Goal: Navigation & Orientation: Find specific page/section

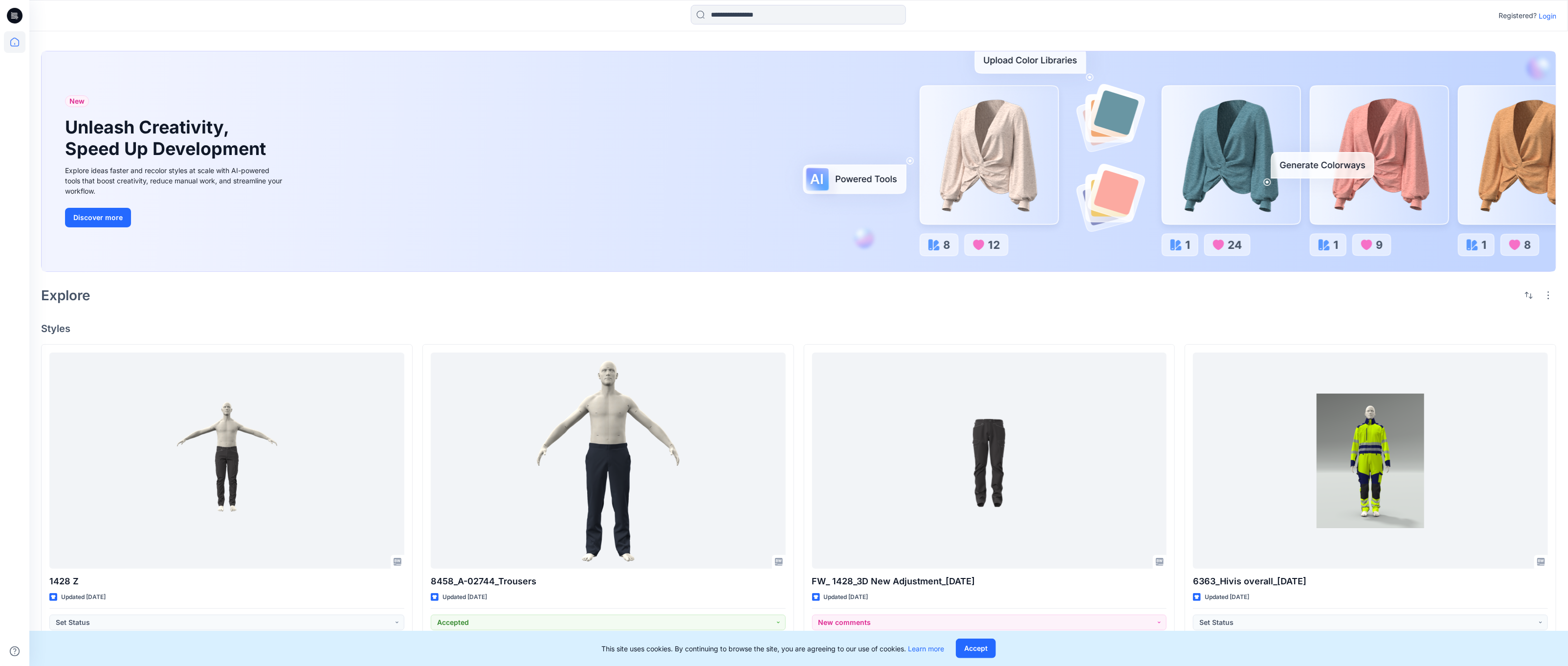
click at [1551, 13] on p "Login" at bounding box center [1547, 16] width 18 height 10
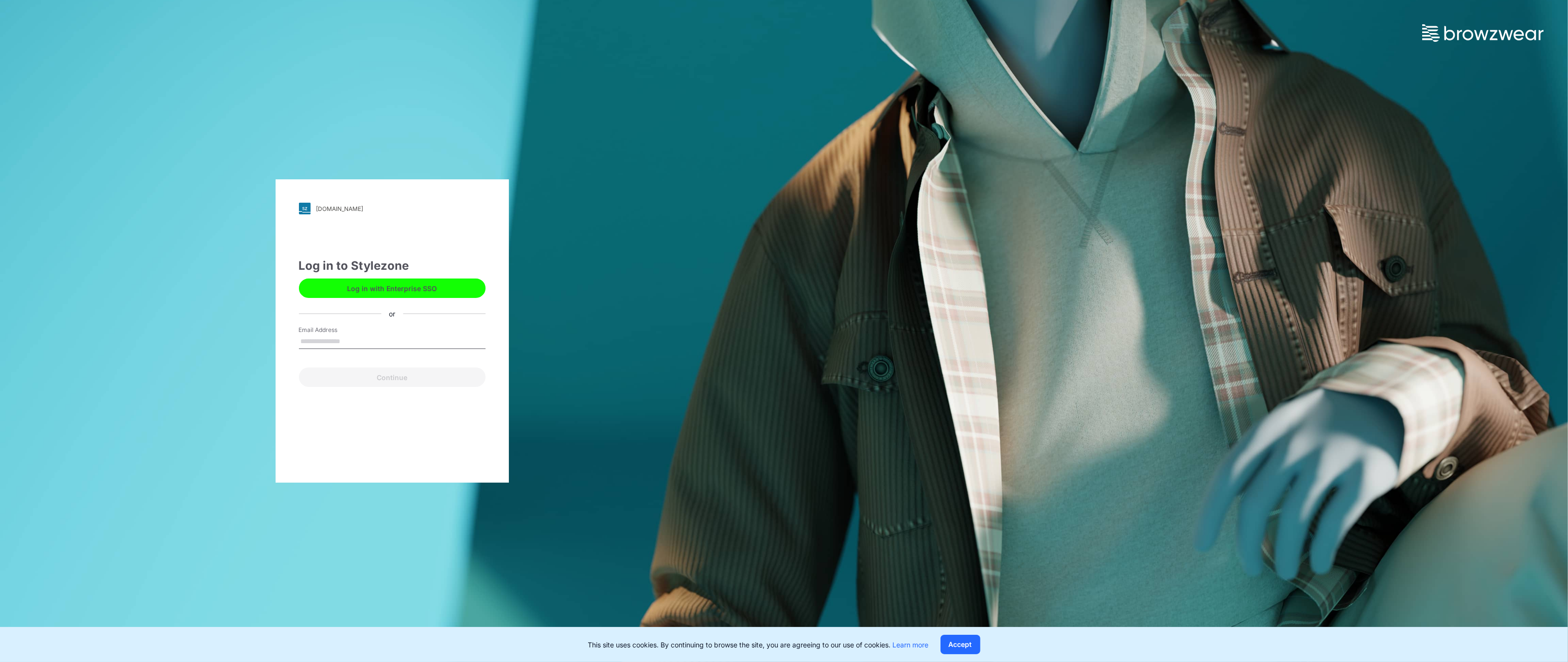
click at [350, 343] on input "Email Address" at bounding box center [392, 341] width 187 height 15
type input "**********"
click at [383, 378] on button "Continue" at bounding box center [392, 377] width 187 height 19
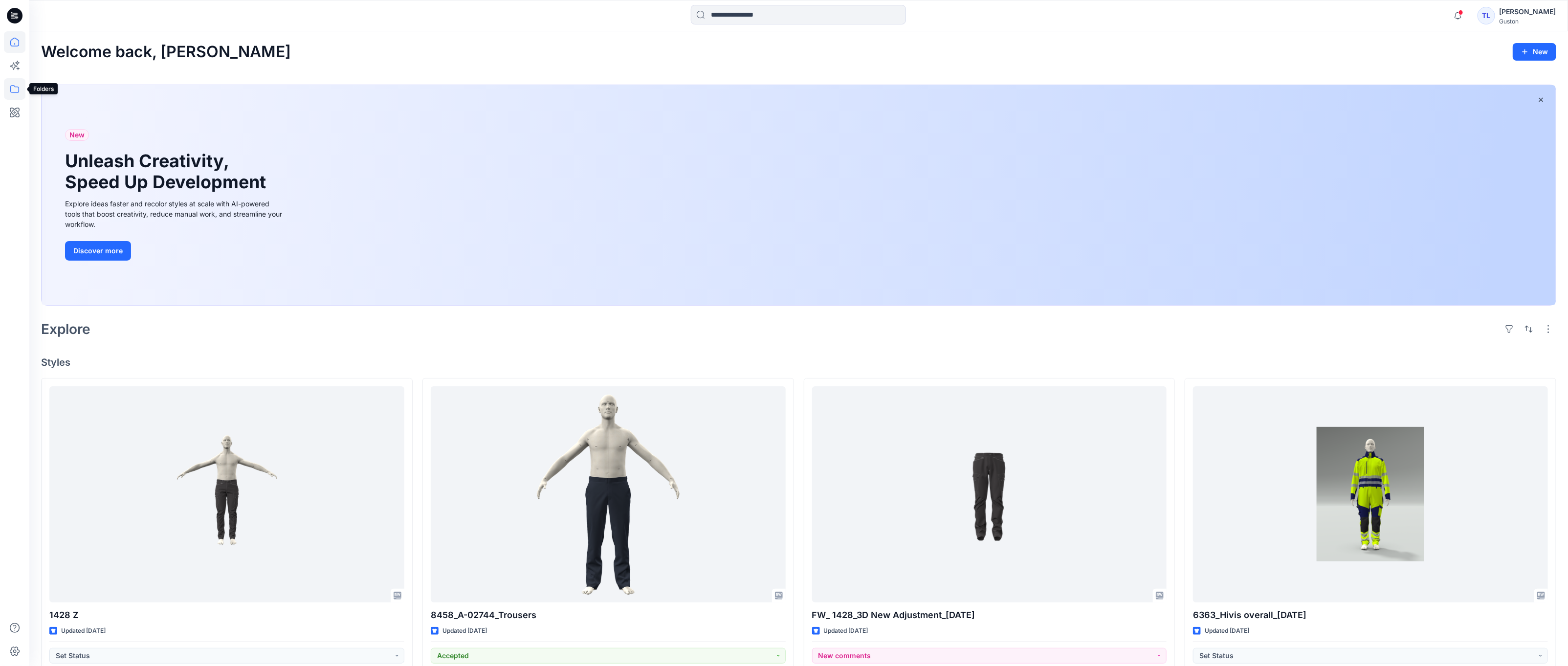
click at [12, 93] on icon at bounding box center [14, 89] width 21 height 21
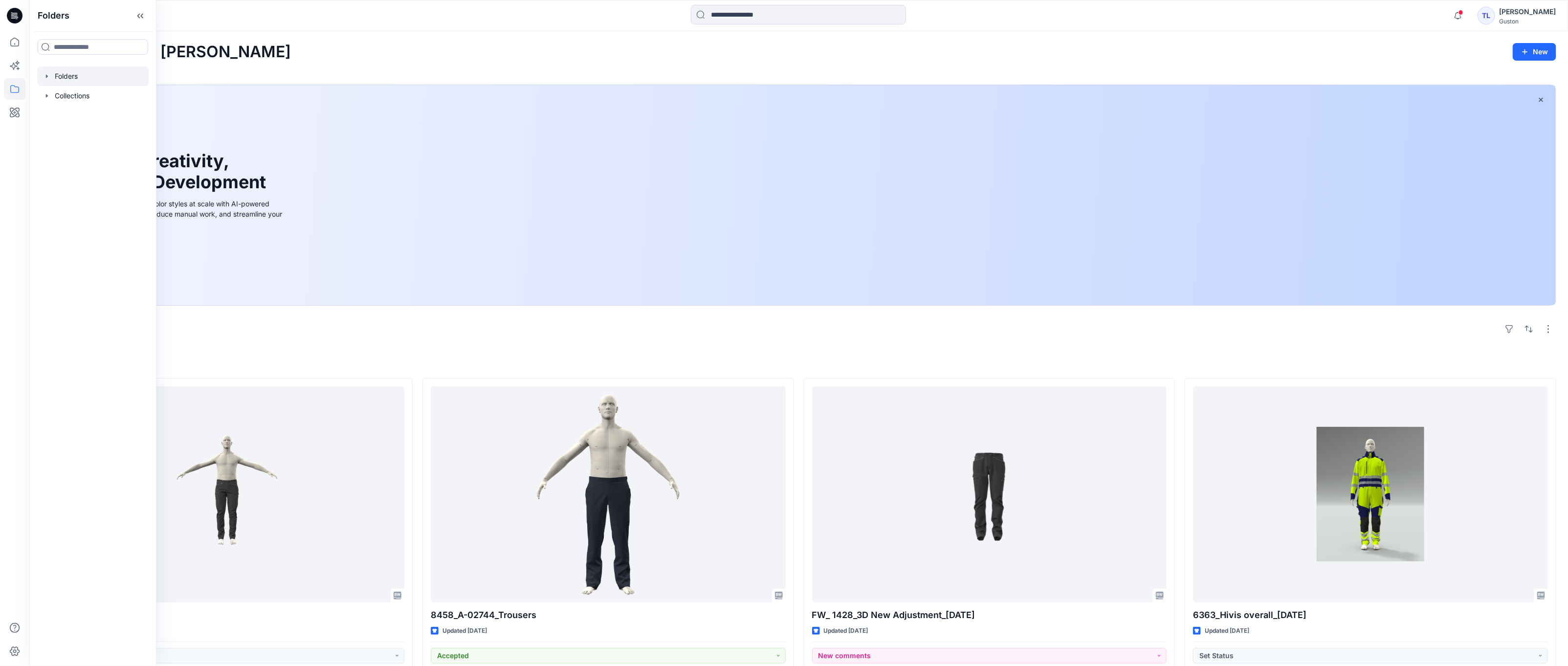
click at [74, 77] on div at bounding box center [93, 77] width 111 height 20
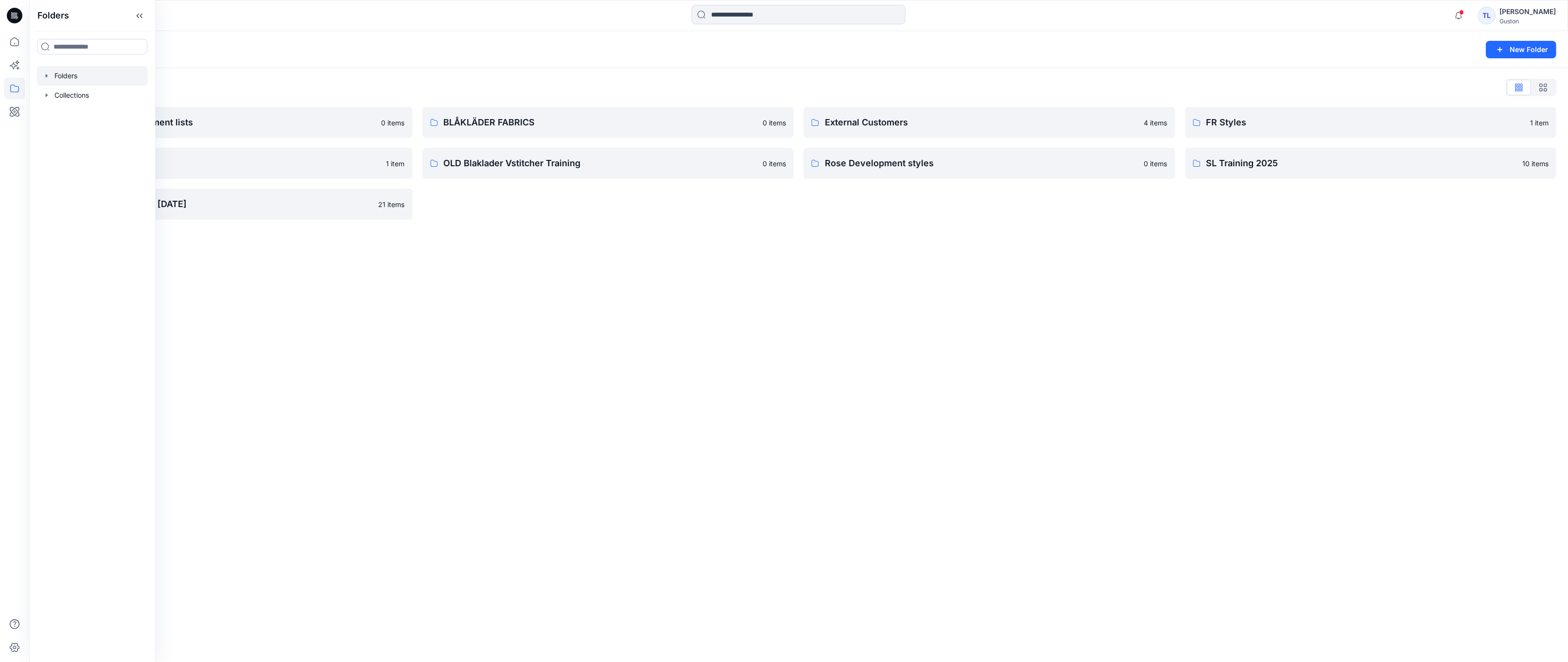
click at [332, 281] on div "Folders New Folder Folders List Avatars and measurement lists 0 items OLD Blakl…" at bounding box center [799, 346] width 1539 height 630
click at [821, 167] on link "Rose Development styles 0 items" at bounding box center [989, 163] width 372 height 31
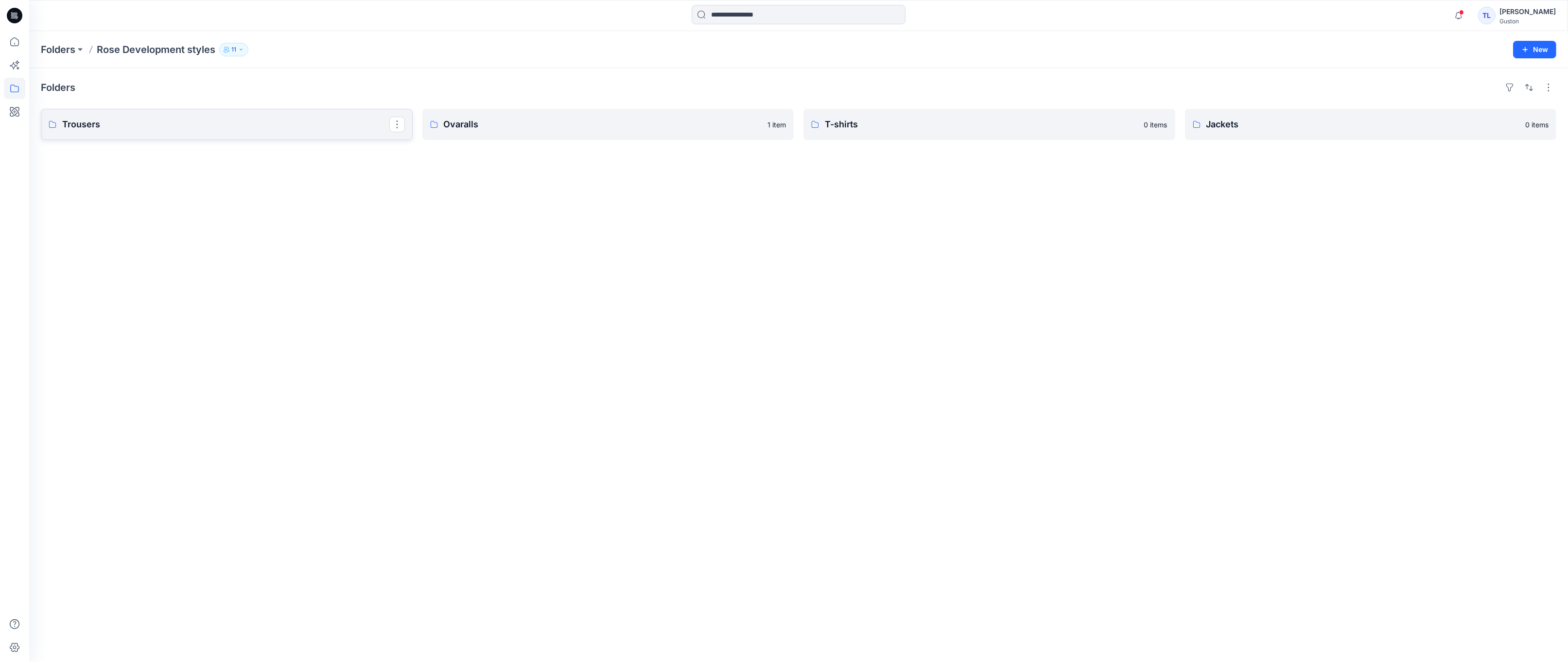
click at [170, 130] on p "Trousers" at bounding box center [225, 124] width 327 height 13
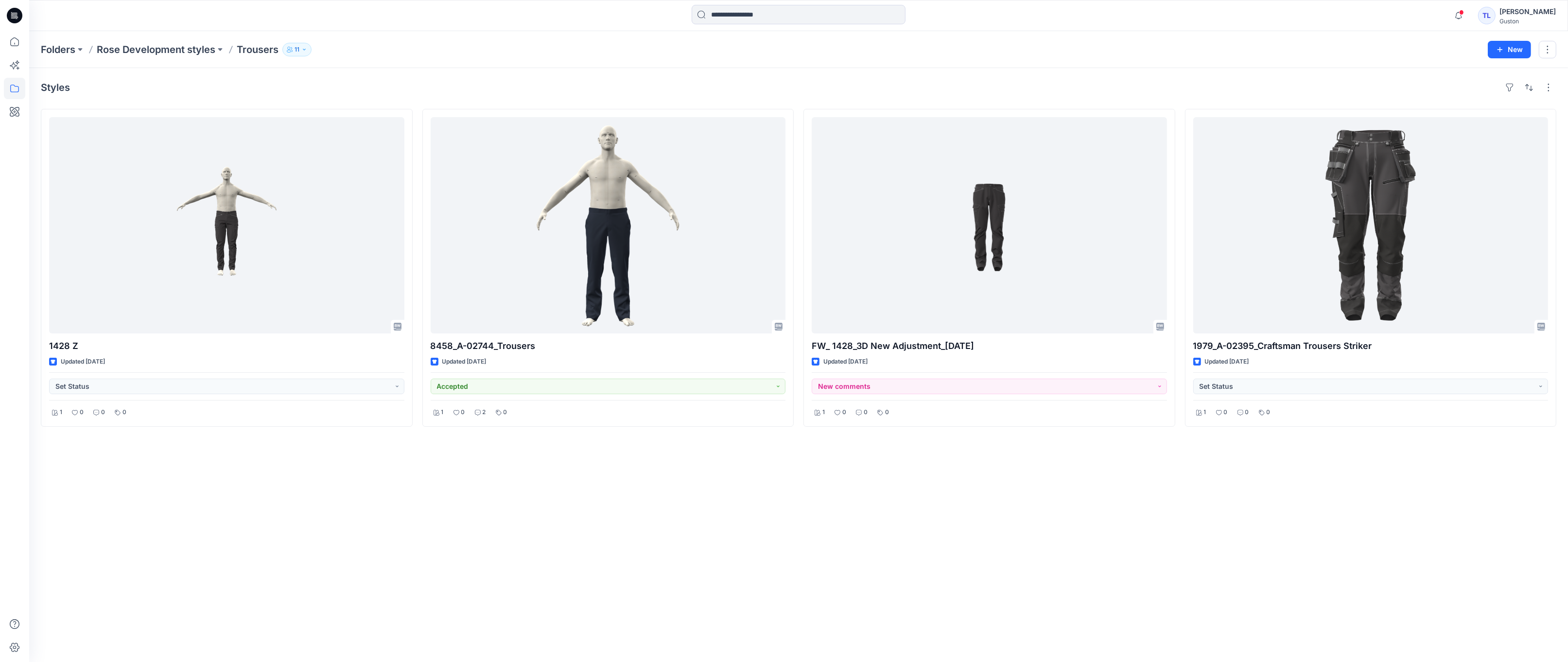
click at [988, 508] on div "Styles 1428 Z Updated [DATE] Set Status 1 0 0 0 8458_A-02744_Trousers Updated […" at bounding box center [799, 365] width 1539 height 594
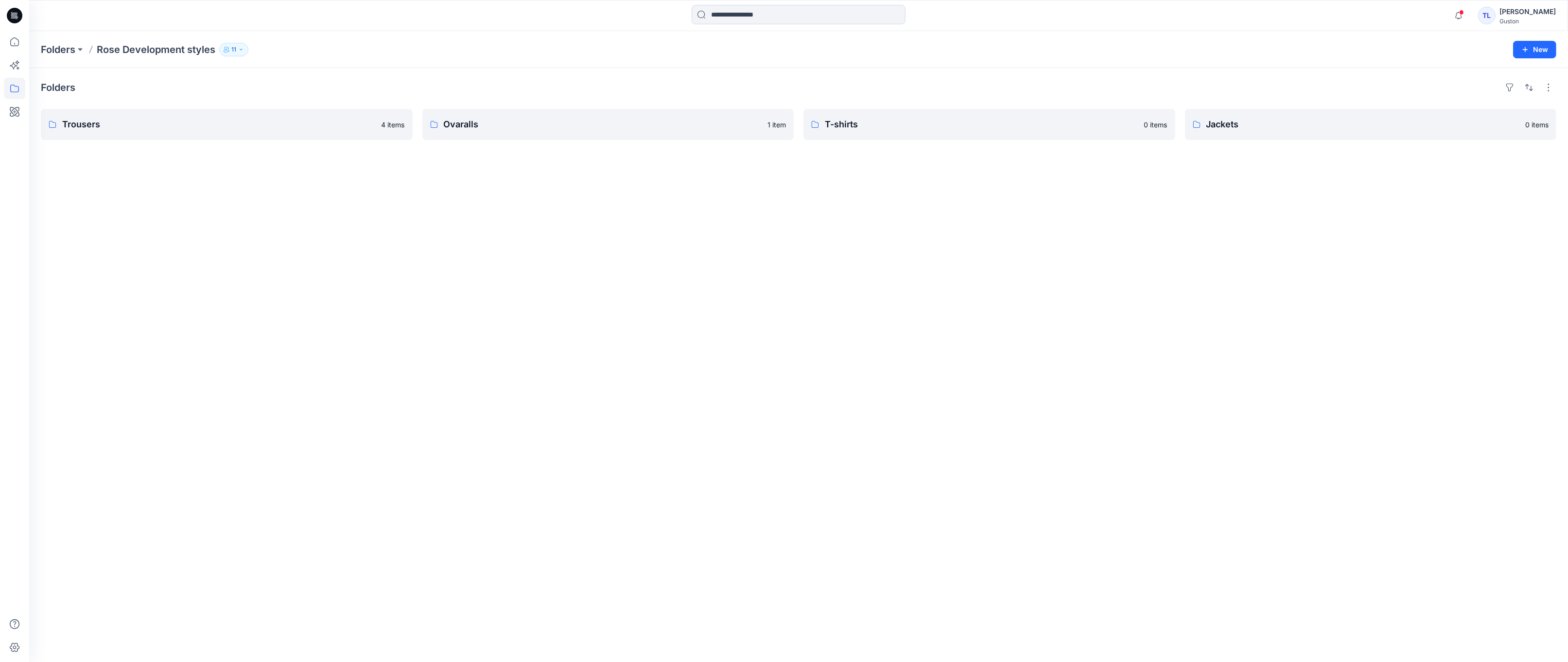
click at [898, 239] on div "Folders Trousers 4 items Ovaralls 1 item T-shirts 0 items Jackets 0 items" at bounding box center [799, 365] width 1539 height 594
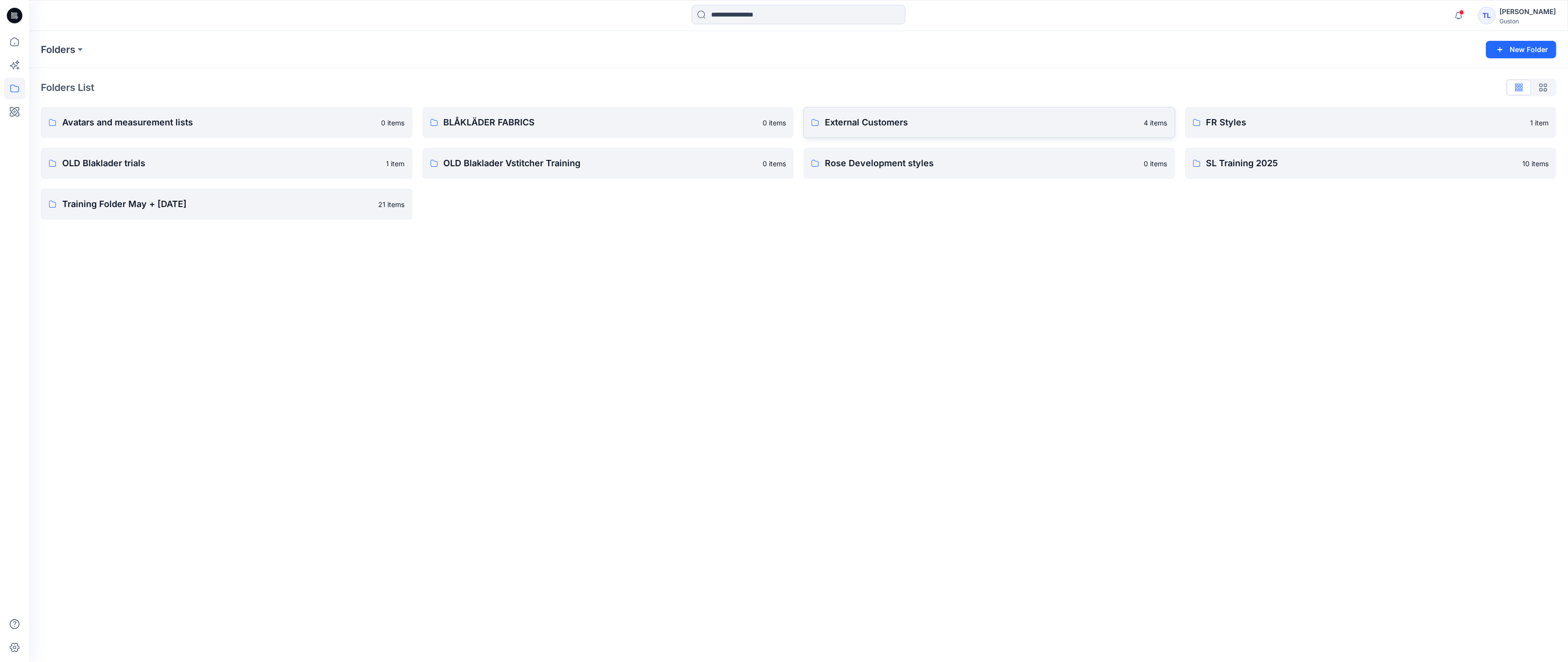
click at [1032, 127] on p "External Customers" at bounding box center [981, 122] width 313 height 13
